Goal: Task Accomplishment & Management: Complete application form

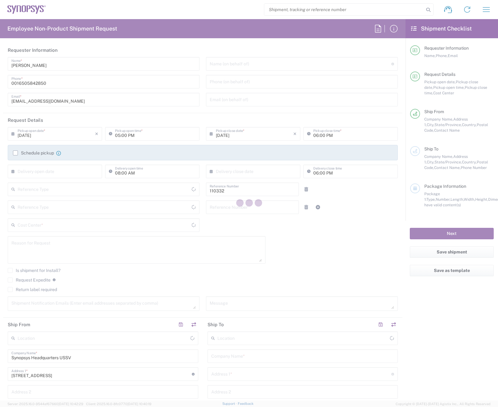
type input "Department"
type input "[GEOGRAPHIC_DATA]"
type input "US01, FAC, Fac Admin 110332"
type input "Delivered at Place"
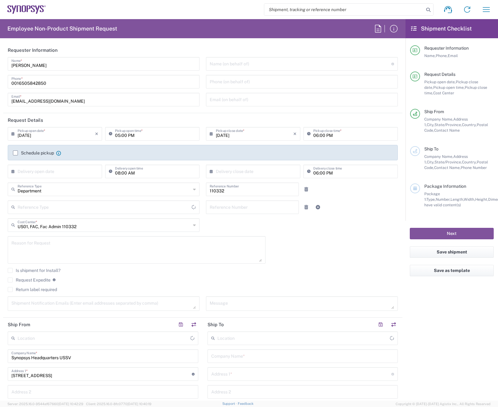
type input "[US_STATE]"
type input "[GEOGRAPHIC_DATA]"
type input "Headquarters USSV"
click at [217, 339] on input "text" at bounding box center [303, 337] width 172 height 11
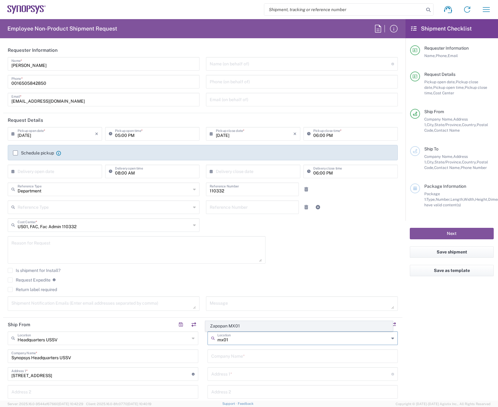
click at [233, 326] on span "Zapopan MX01" at bounding box center [298, 326] width 187 height 10
type input "Zapopan MX01"
type input "Synopsys Zapopan MX01"
type input "[STREET_ADDRESS]"
type input "Interior 65 [GEOGRAPHIC_DATA]"
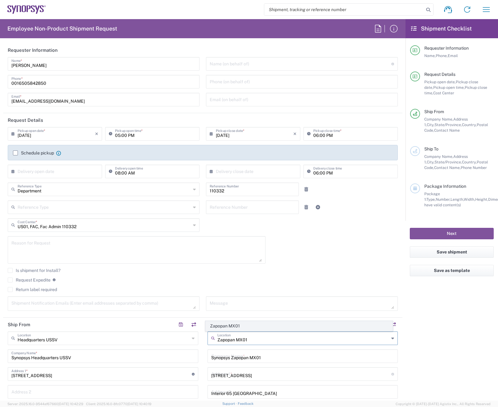
type input "Zapopan"
type input "[GEOGRAPHIC_DATA]"
type input "45010"
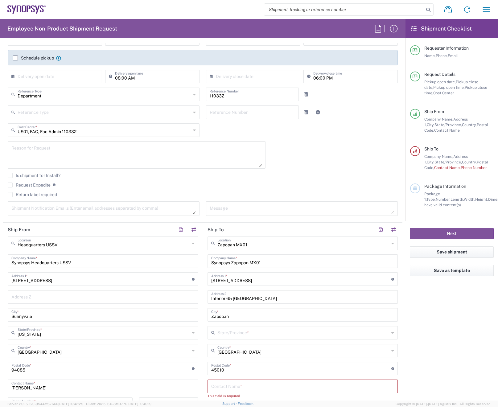
scroll to position [123, 0]
